Goal: Task Accomplishment & Management: Use online tool/utility

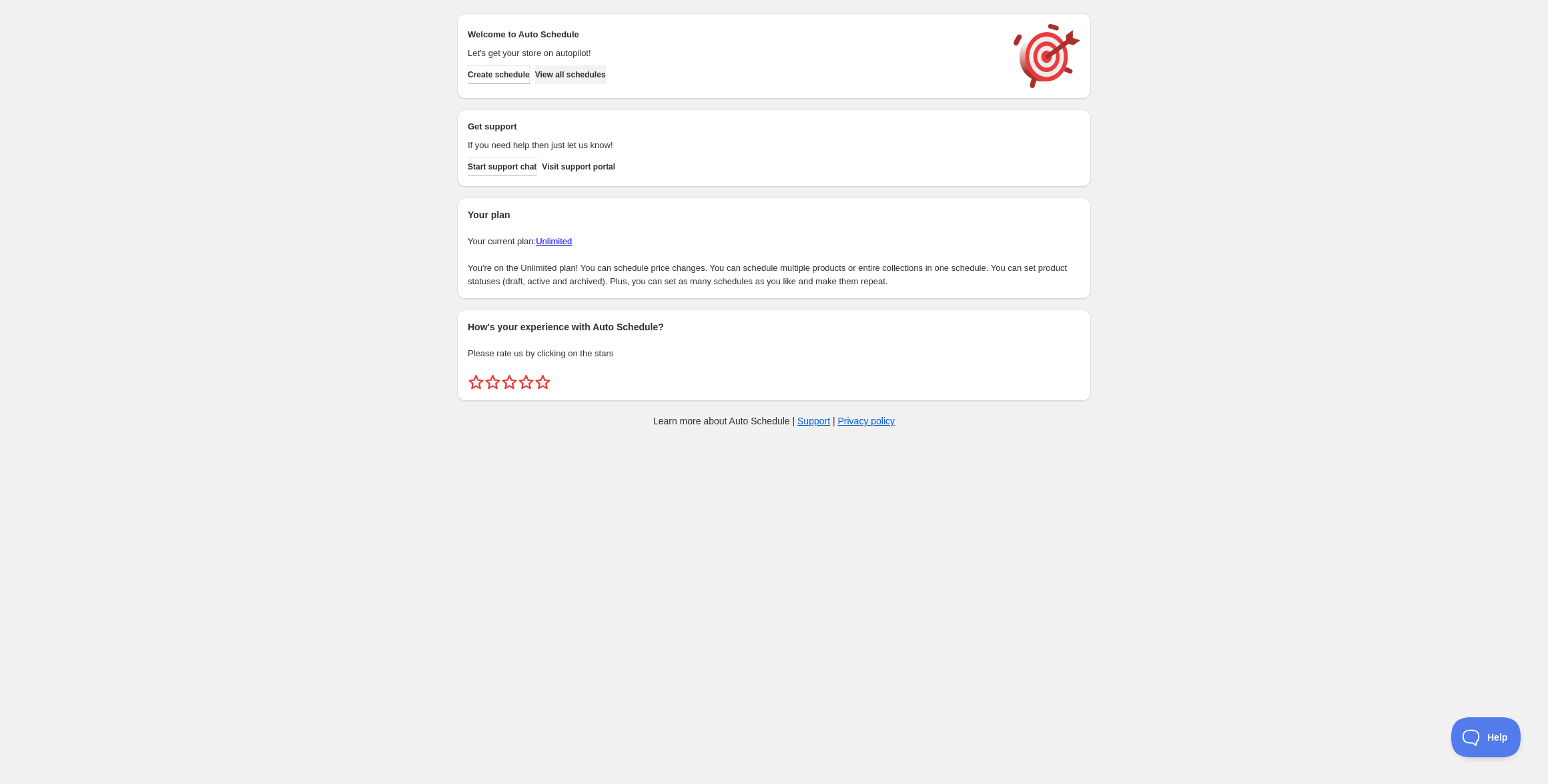
click at [574, 75] on span "View all schedules" at bounding box center [570, 75] width 71 height 11
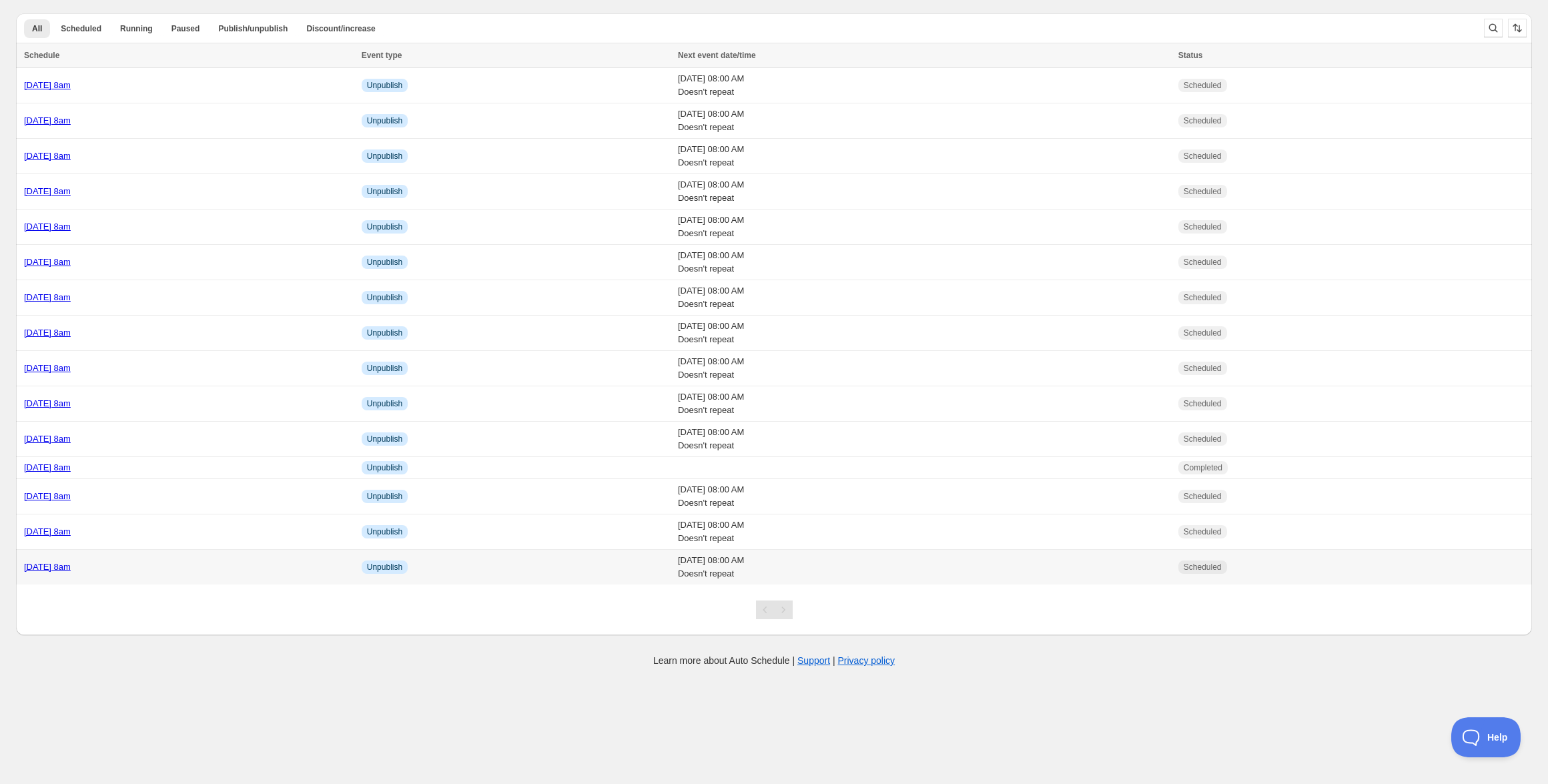
click at [71, 563] on link "[DATE] 8am" at bounding box center [47, 567] width 47 height 10
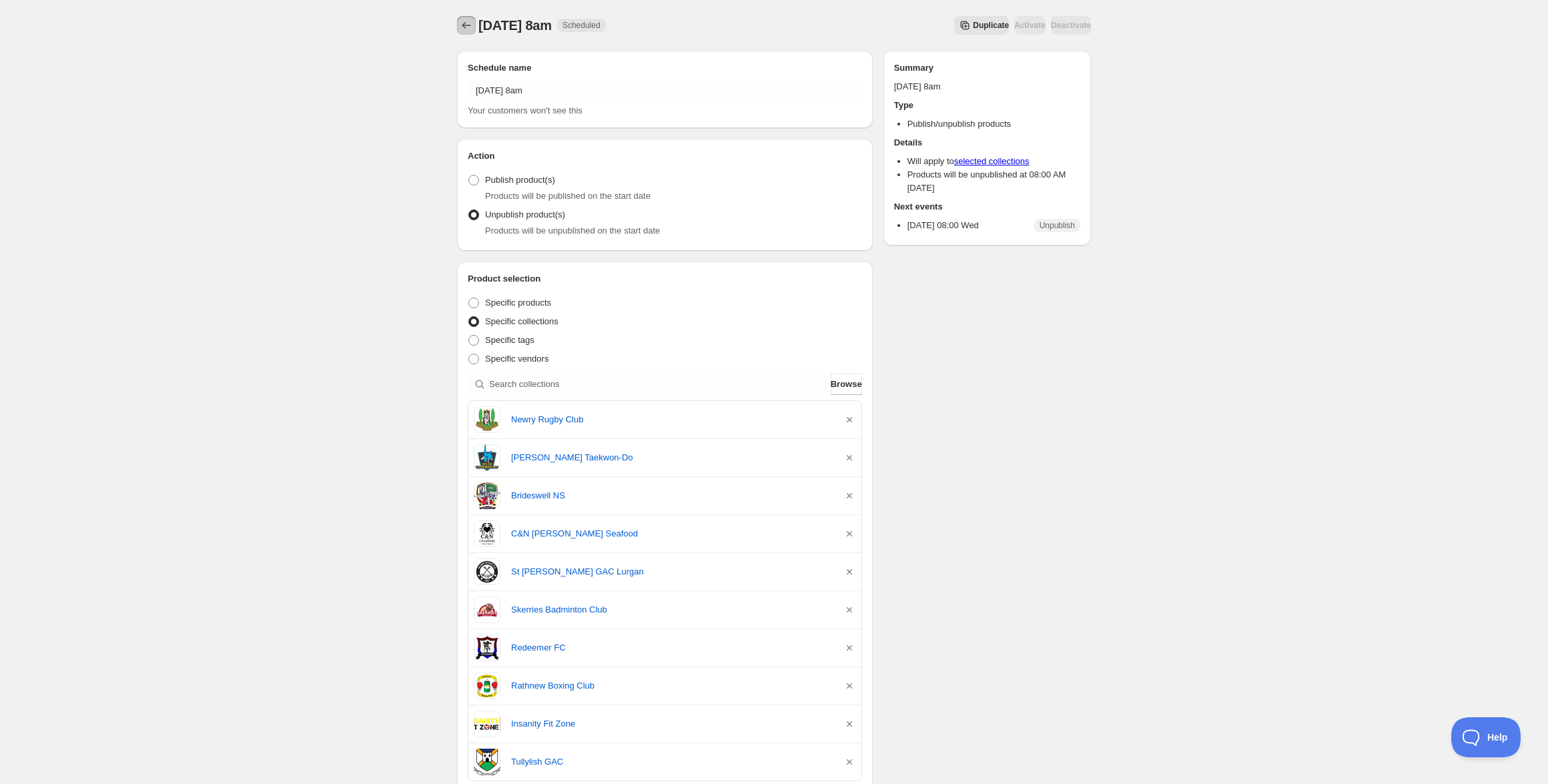
click at [461, 19] on icon "Schedules" at bounding box center [467, 26] width 14 height 14
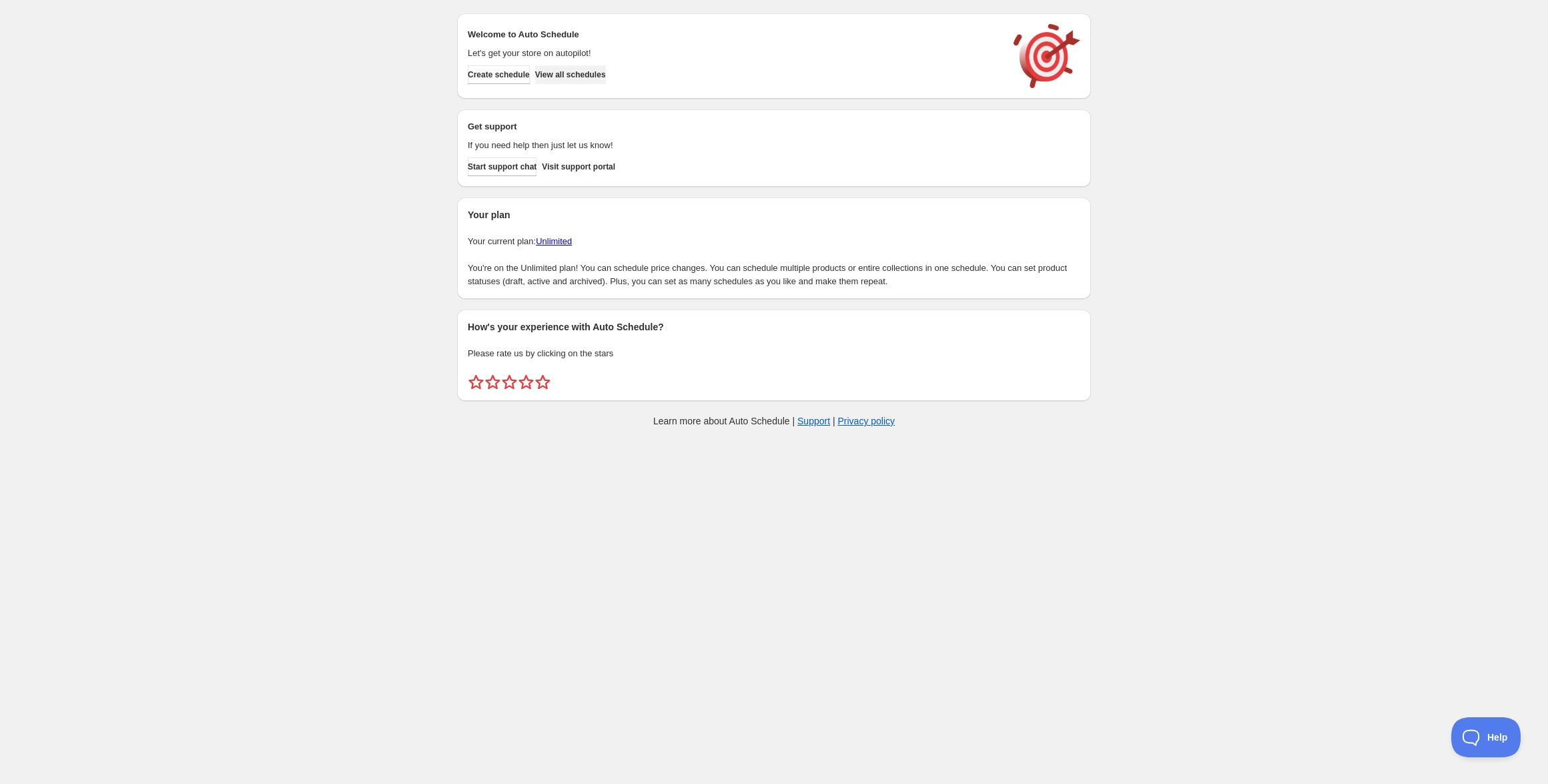
click at [606, 73] on span "View all schedules" at bounding box center [570, 75] width 71 height 11
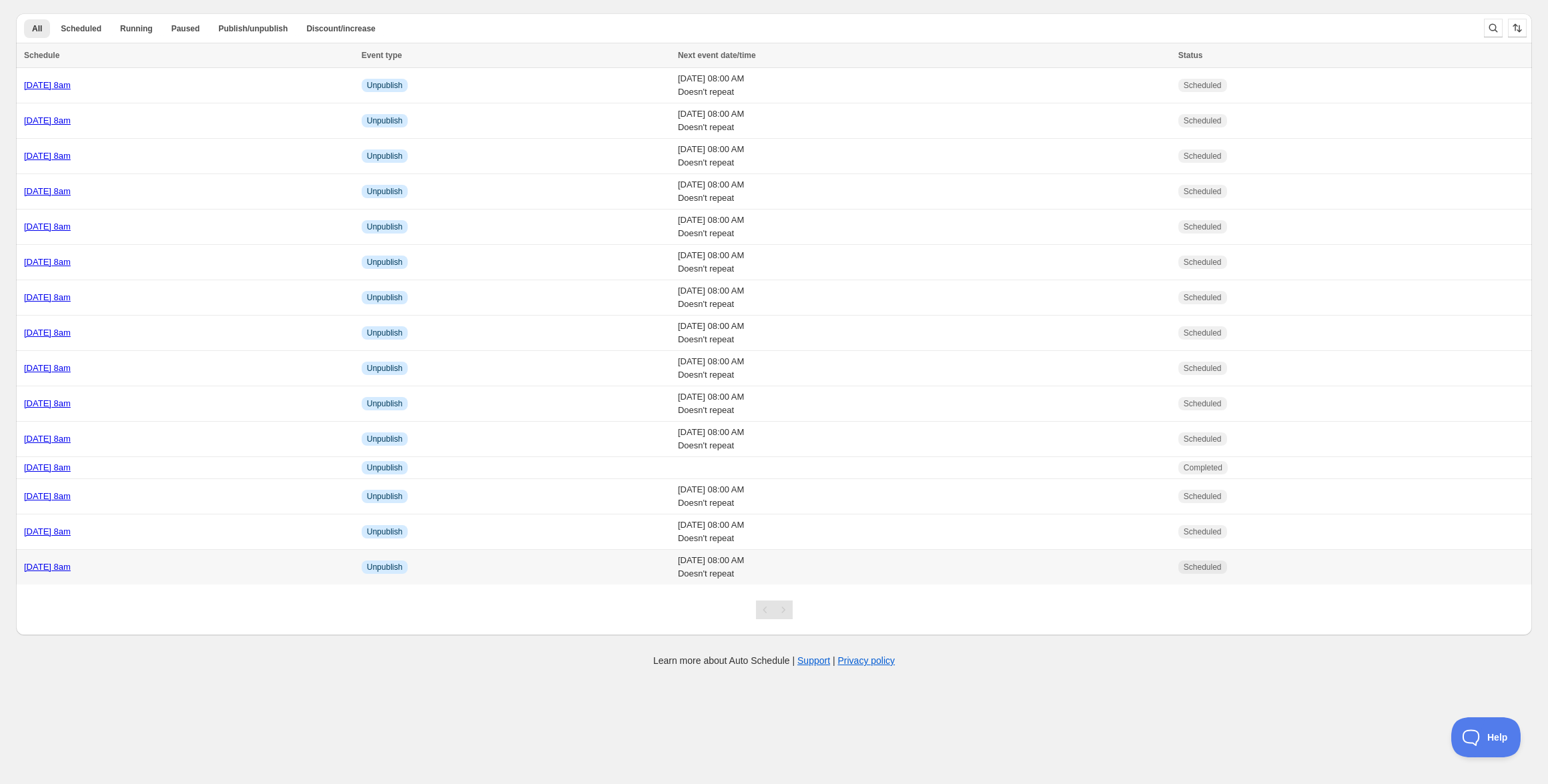
click at [71, 570] on link "[DATE] 8am" at bounding box center [47, 567] width 47 height 10
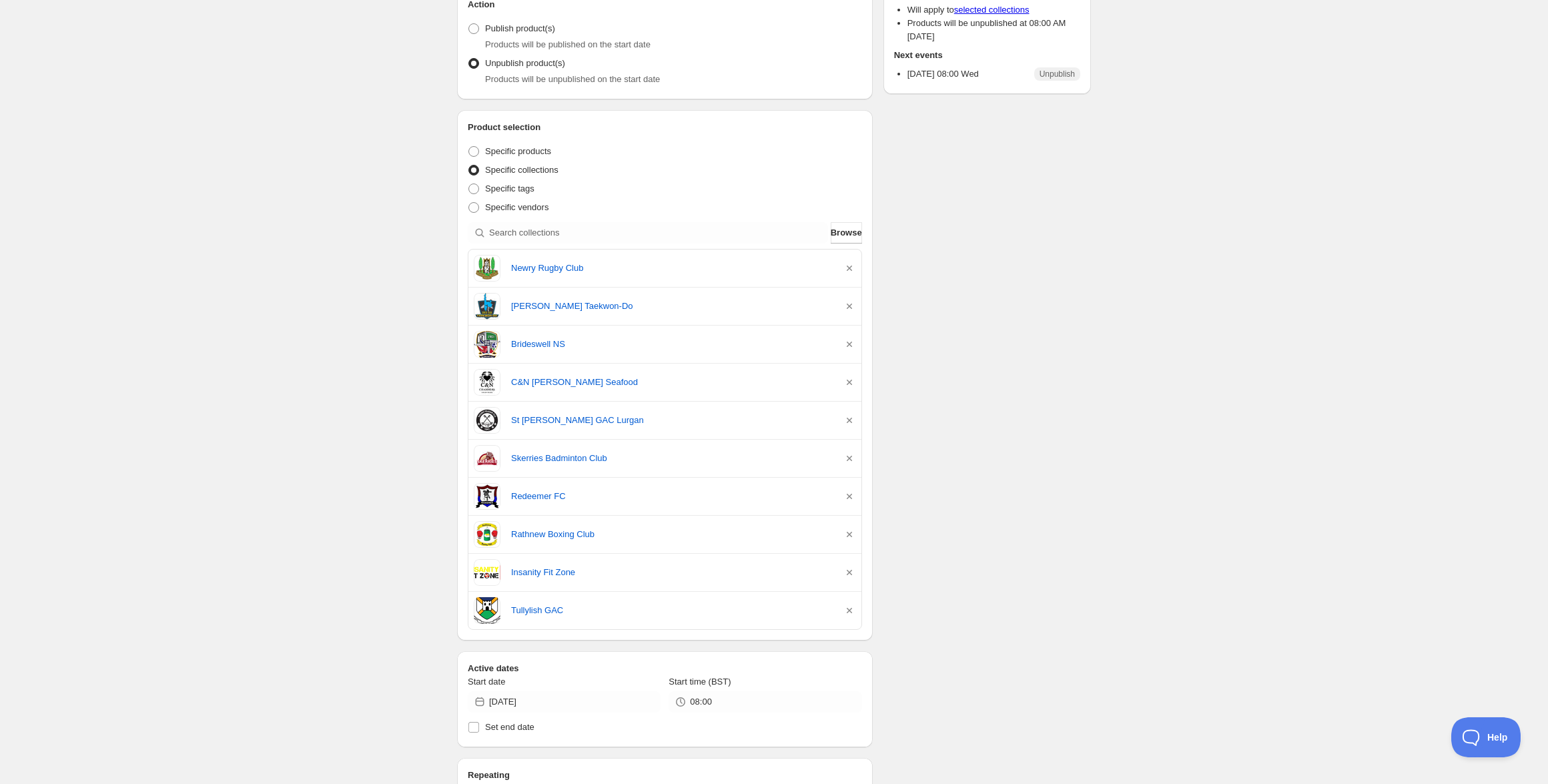
scroll to position [269, 0]
